Goal: Navigation & Orientation: Find specific page/section

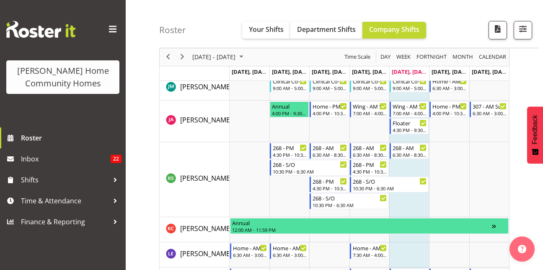
scroll to position [587, 0]
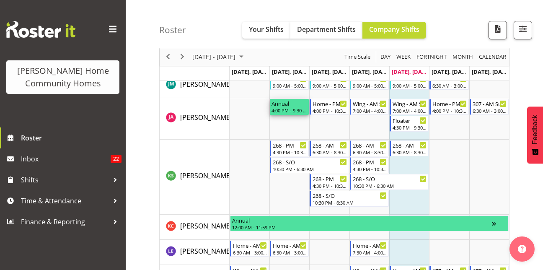
click at [287, 104] on div "Annual" at bounding box center [289, 103] width 36 height 8
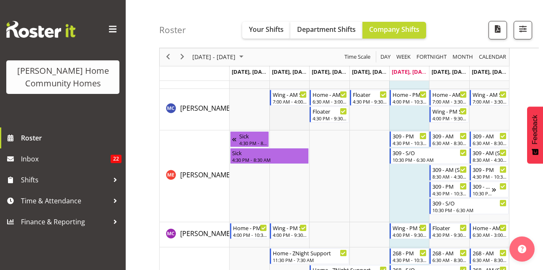
scroll to position [936, 0]
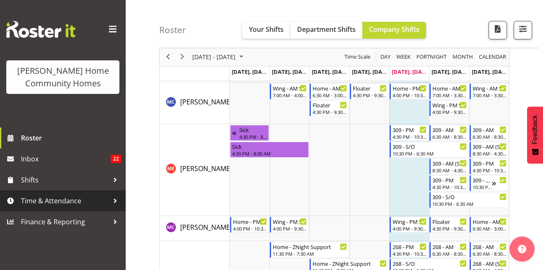
click at [98, 197] on span "Time & Attendance" at bounding box center [65, 200] width 88 height 13
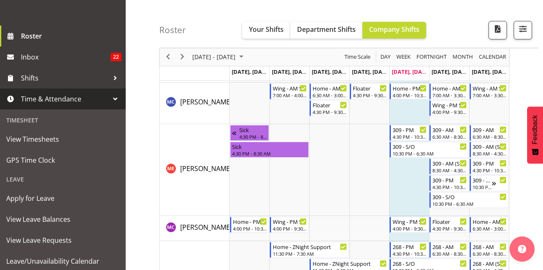
scroll to position [141, 0]
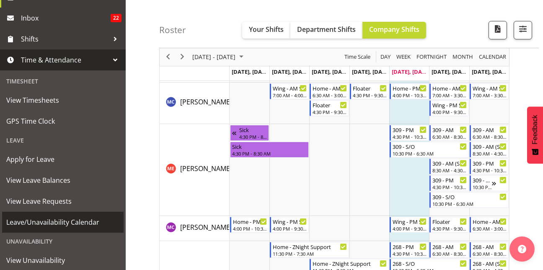
click at [45, 217] on span "Leave/Unavailability Calendar" at bounding box center [62, 222] width 113 height 13
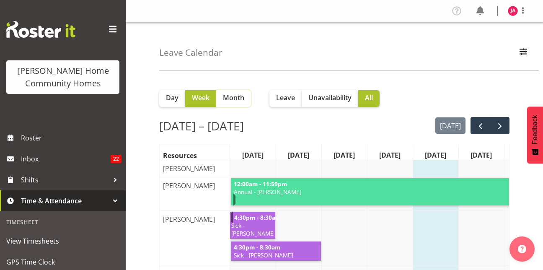
click at [225, 93] on span "Month" at bounding box center [233, 98] width 21 height 10
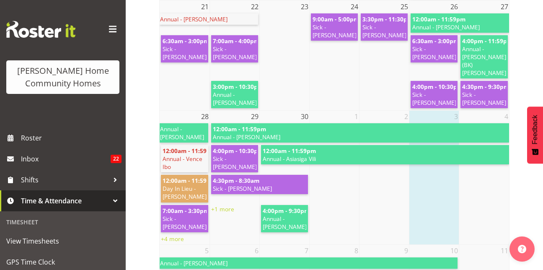
scroll to position [605, 0]
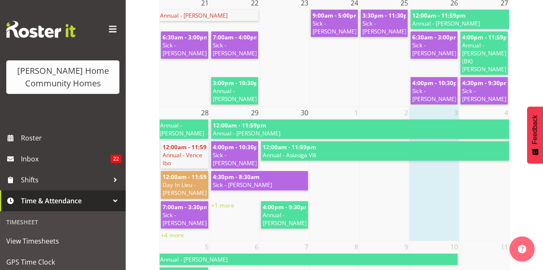
click at [296, 211] on span "Annual - Julius Antonio" at bounding box center [285, 219] width 44 height 16
click at [282, 211] on span "Annual - Julius Antonio" at bounding box center [285, 219] width 44 height 16
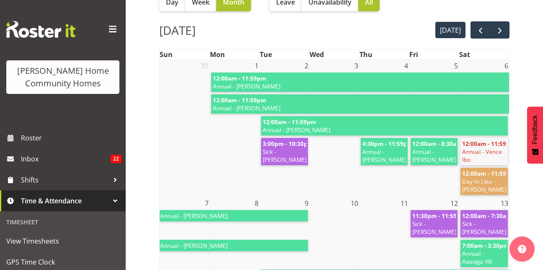
scroll to position [0, 0]
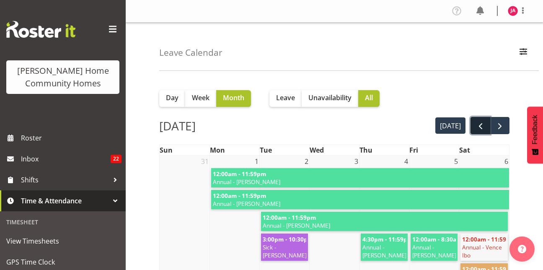
click at [476, 127] on span "prev" at bounding box center [480, 126] width 10 height 10
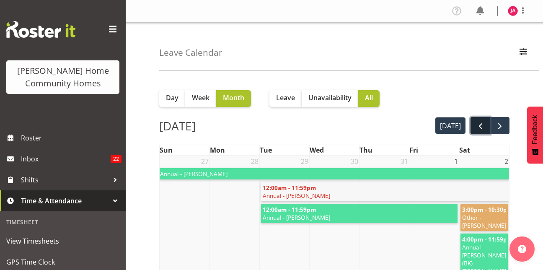
click at [475, 126] on button "prev" at bounding box center [480, 125] width 20 height 17
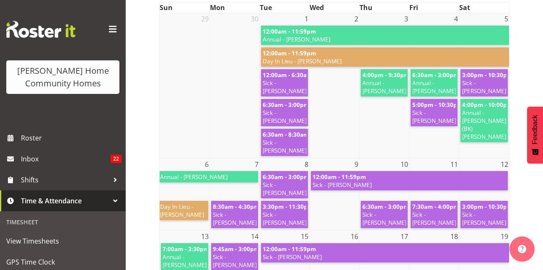
scroll to position [141, 0]
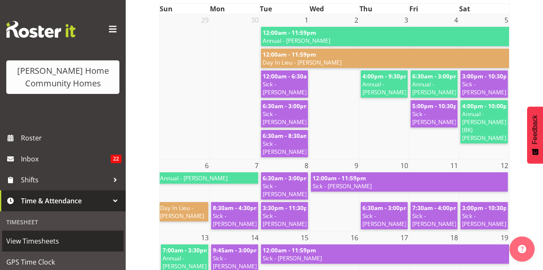
click at [54, 237] on span "View Timesheets" at bounding box center [62, 241] width 113 height 13
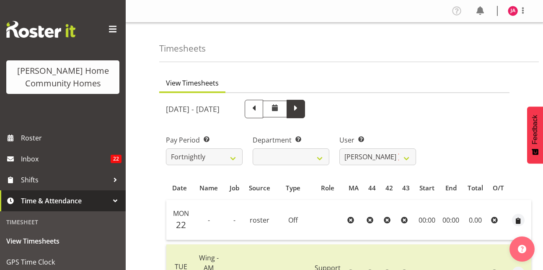
click at [301, 109] on span at bounding box center [295, 108] width 11 height 11
select select
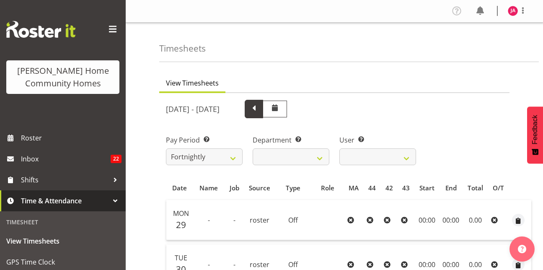
click at [259, 111] on span at bounding box center [253, 108] width 11 height 11
select select
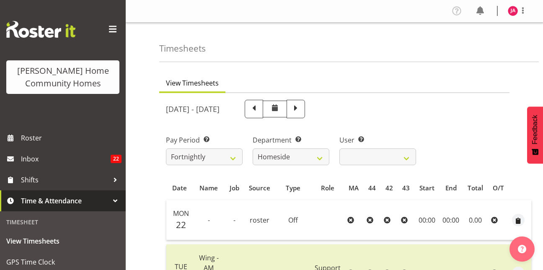
click at [259, 113] on span at bounding box center [253, 108] width 11 height 11
select select
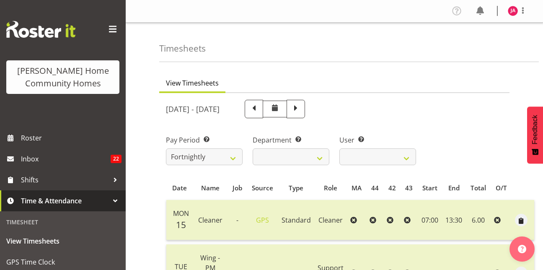
click at [259, 113] on span at bounding box center [253, 108] width 11 height 11
select select
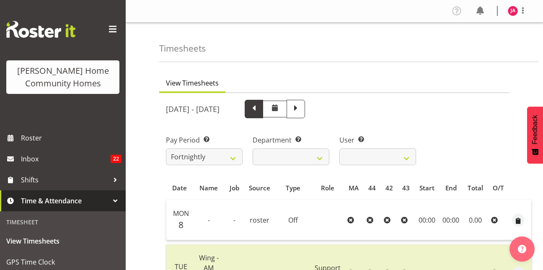
click at [259, 111] on span at bounding box center [253, 108] width 11 height 11
select select
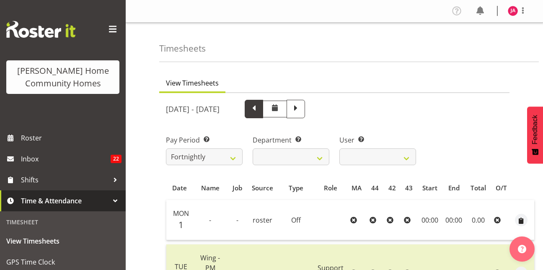
click at [259, 108] on span at bounding box center [253, 108] width 11 height 11
select select
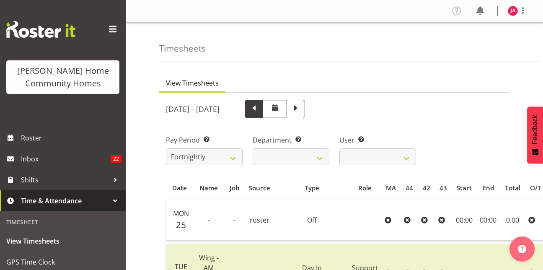
click at [259, 109] on span at bounding box center [253, 108] width 11 height 11
select select
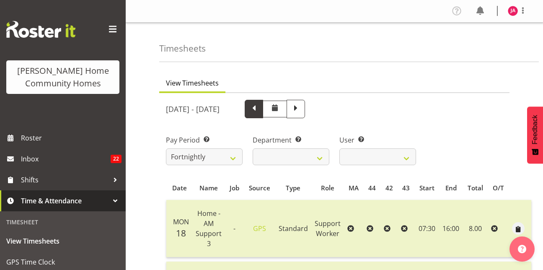
click at [263, 110] on span at bounding box center [254, 109] width 18 height 18
select select
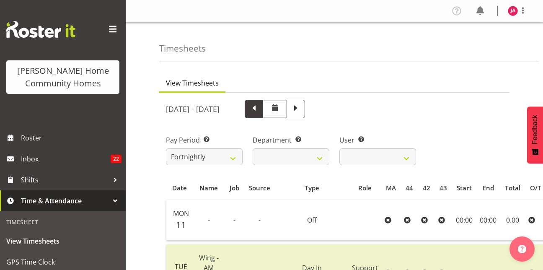
click at [259, 109] on span at bounding box center [253, 108] width 11 height 11
select select
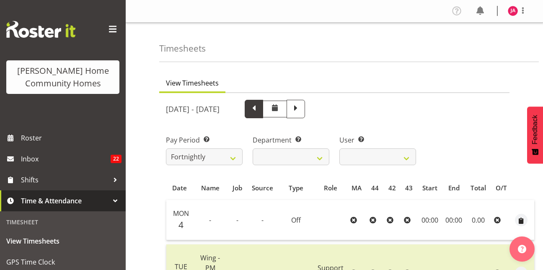
click at [259, 113] on span at bounding box center [253, 108] width 11 height 11
select select
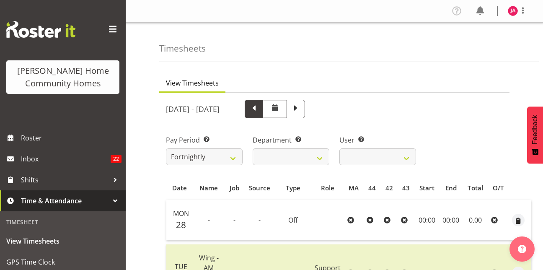
click at [259, 112] on span at bounding box center [253, 108] width 11 height 11
select select
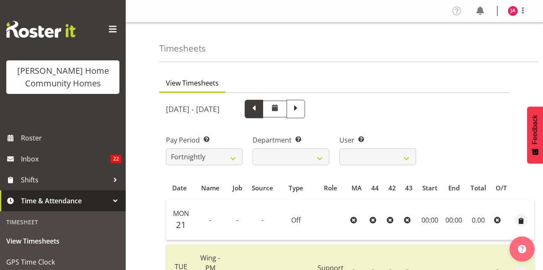
click at [259, 109] on span at bounding box center [253, 108] width 11 height 11
select select
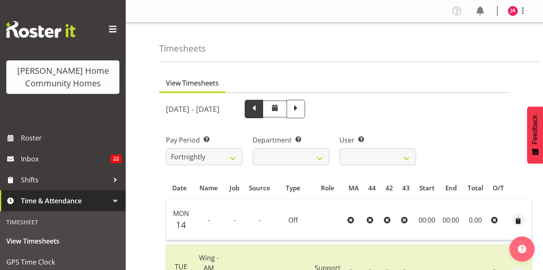
click at [259, 109] on span at bounding box center [253, 108] width 11 height 11
select select
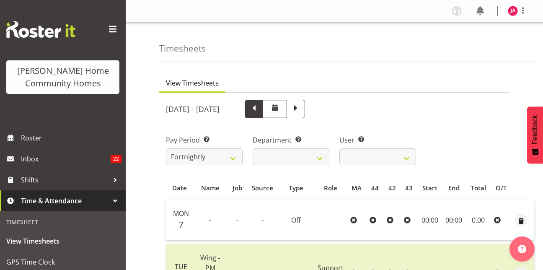
click at [259, 110] on span at bounding box center [253, 108] width 11 height 11
select select
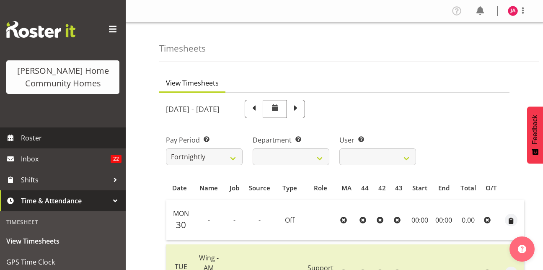
click at [44, 138] on span "Roster" at bounding box center [71, 138] width 101 height 13
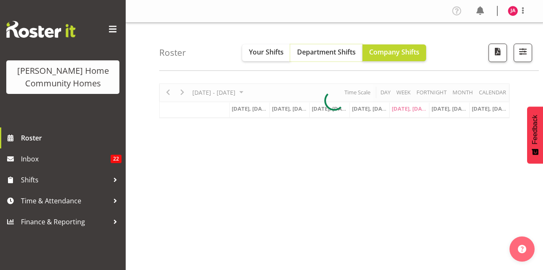
click at [333, 56] on span "Department Shifts" at bounding box center [326, 51] width 59 height 9
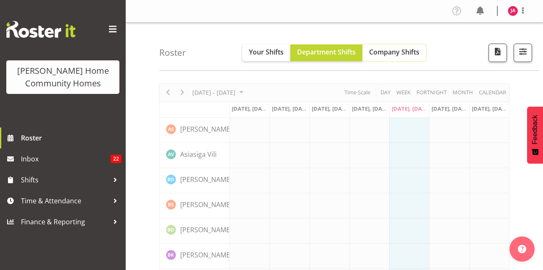
click at [390, 53] on span "Company Shifts" at bounding box center [394, 51] width 50 height 9
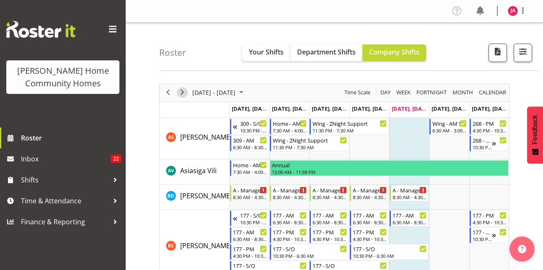
click at [183, 90] on span "Next" at bounding box center [182, 92] width 10 height 10
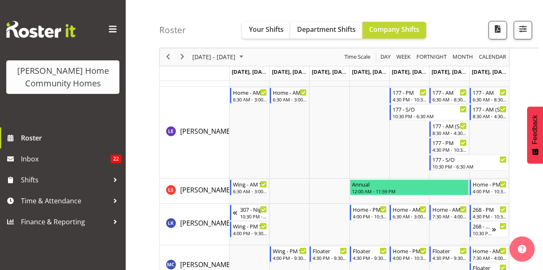
scroll to position [882, 0]
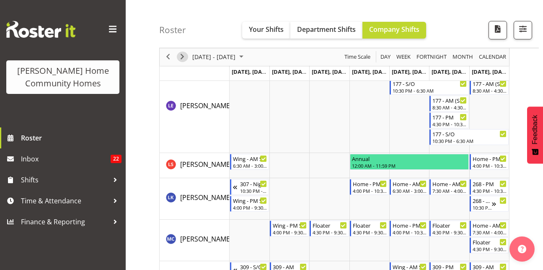
click at [184, 60] on span "Next" at bounding box center [182, 57] width 10 height 10
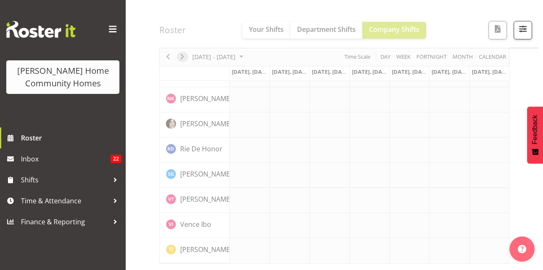
scroll to position [659, 0]
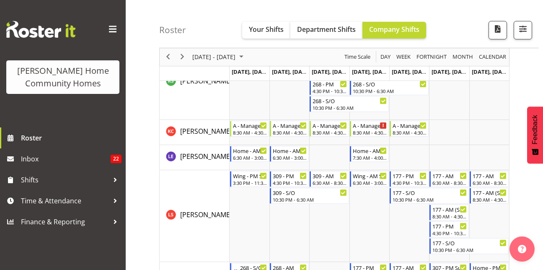
scroll to position [606, 0]
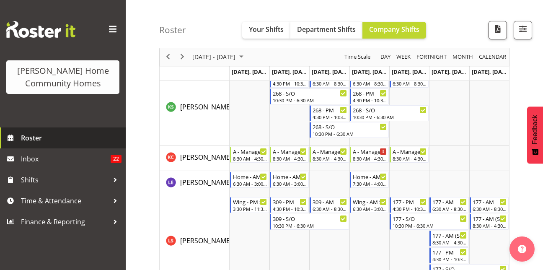
click at [65, 129] on link "Roster" at bounding box center [63, 137] width 126 height 21
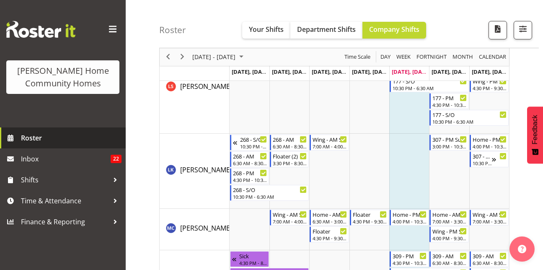
scroll to position [809, 0]
click at [93, 141] on span "Roster" at bounding box center [71, 138] width 101 height 13
